Goal: Task Accomplishment & Management: Use online tool/utility

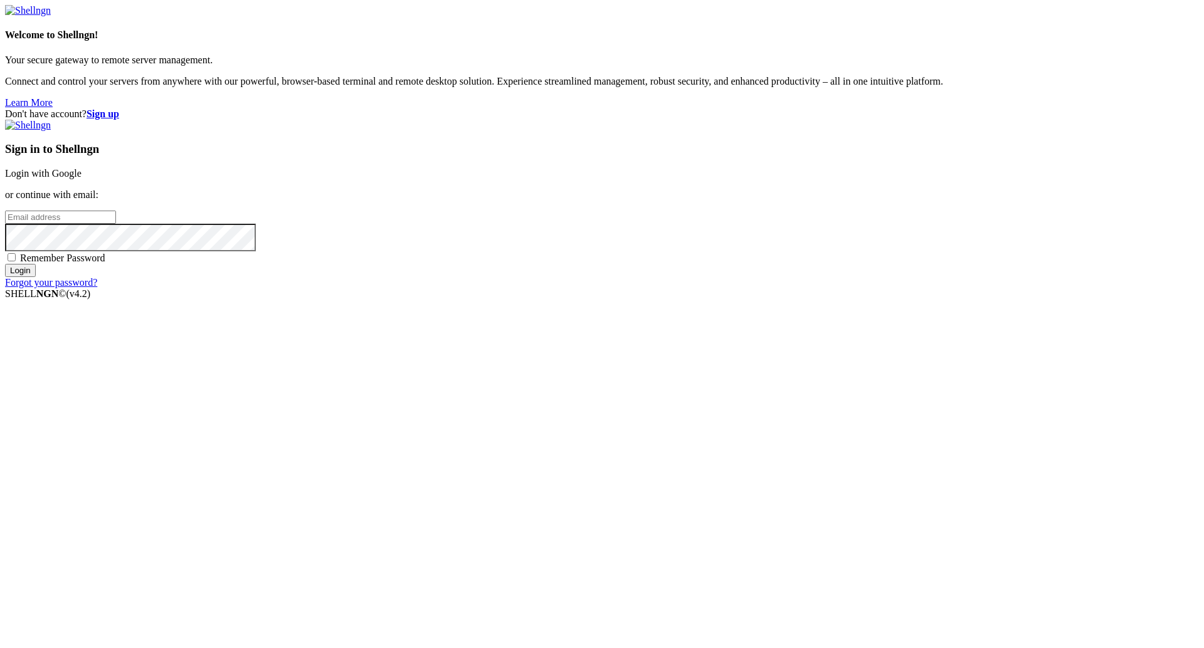
type input "[PERSON_NAME][EMAIL_ADDRESS][DOMAIN_NAME]"
click at [36, 277] on input "Login" at bounding box center [20, 270] width 31 height 13
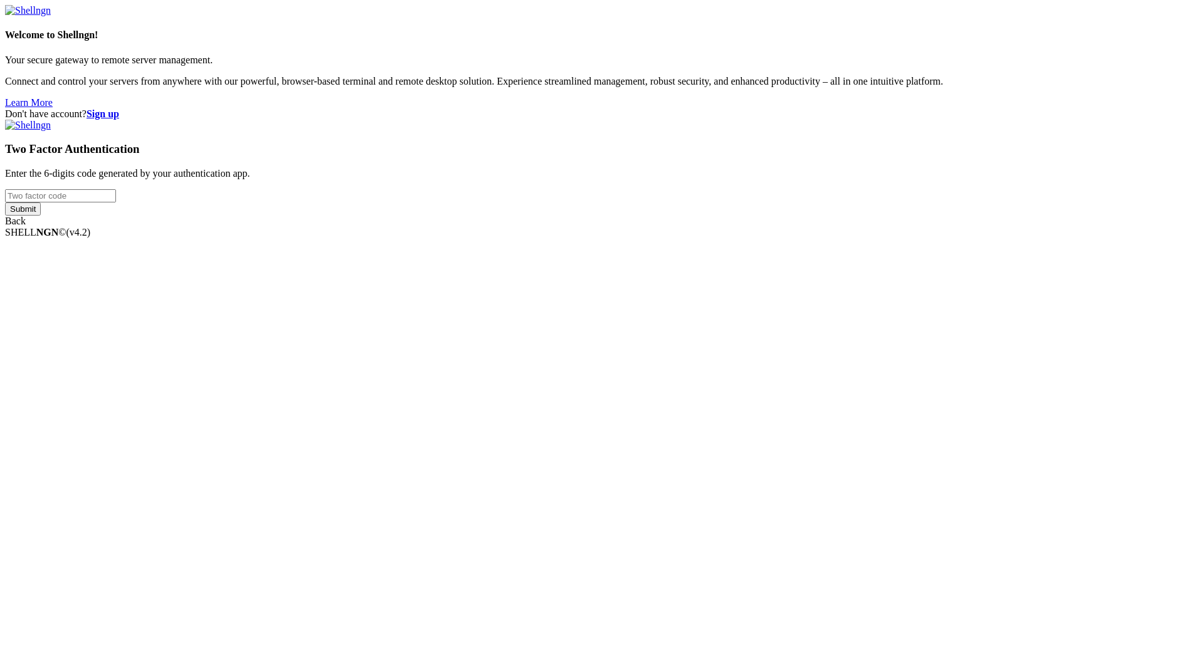
click at [756, 238] on body "Loading... Welcome to Shellngn! Your secure gateway to remote server management…" at bounding box center [602, 121] width 1194 height 233
type input "710529"
click at [41, 216] on input "Submit" at bounding box center [23, 208] width 36 height 13
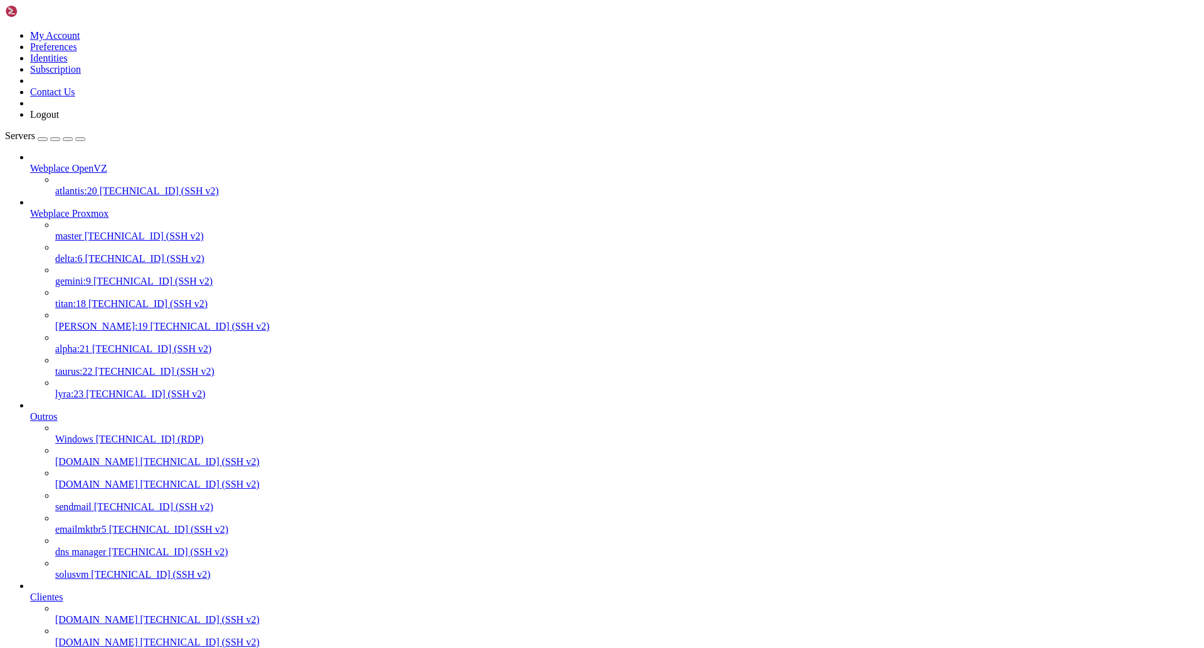
scroll to position [452, 0]
click at [97, 614] on link "[DOMAIN_NAME] [TECHNICAL_ID] (SSH v2)" at bounding box center [627, 619] width 1144 height 11
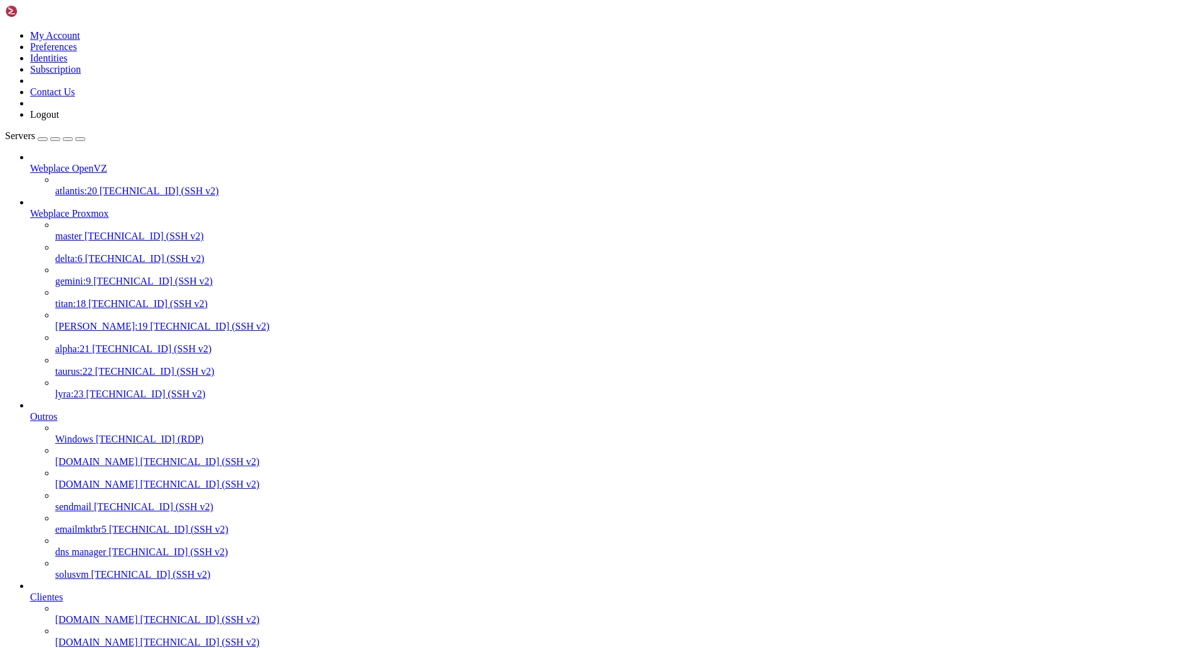
drag, startPoint x: 313, startPoint y: 1893, endPoint x: 3, endPoint y: 1893, distance: 311.0
drag, startPoint x: 300, startPoint y: 1890, endPoint x: 9, endPoint y: 1892, distance: 290.9
